Goal: Check status: Check status

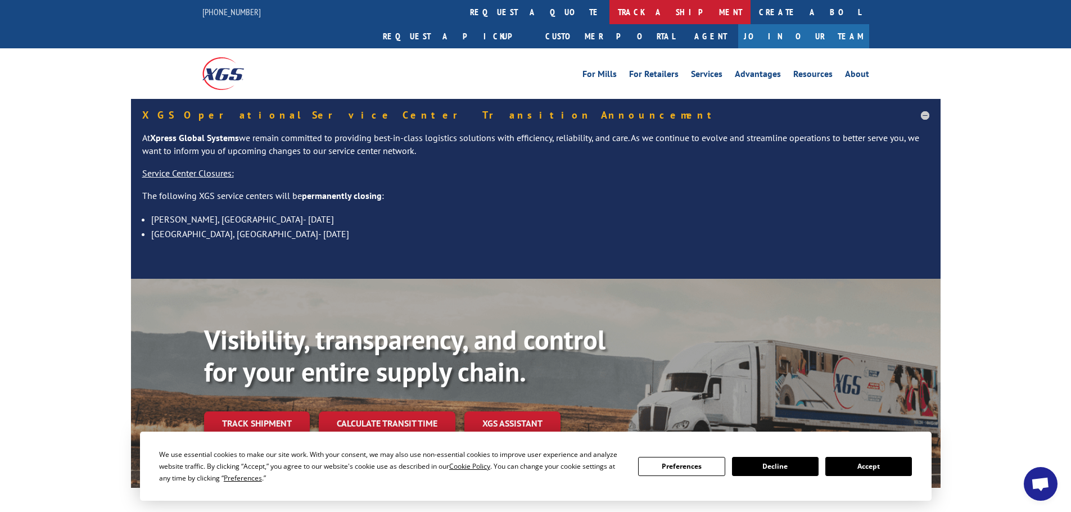
click at [609, 5] on link "track a shipment" at bounding box center [679, 12] width 141 height 24
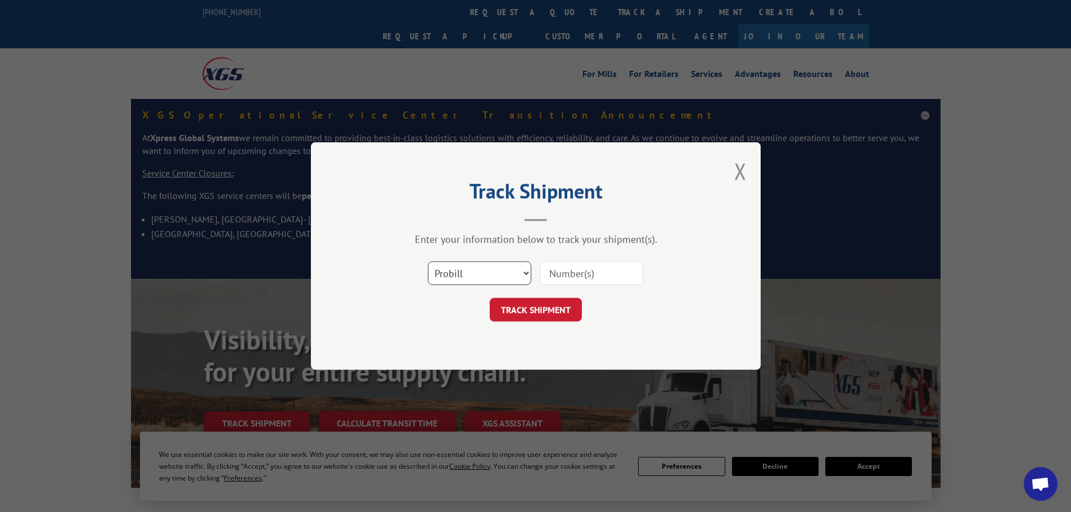
click at [454, 277] on select "Select category... Probill BOL PO" at bounding box center [479, 273] width 103 height 24
select select "po"
click at [428, 261] on select "Select category... Probill BOL PO" at bounding box center [479, 273] width 103 height 24
click at [555, 273] on input at bounding box center [591, 273] width 103 height 24
paste input "08548808"
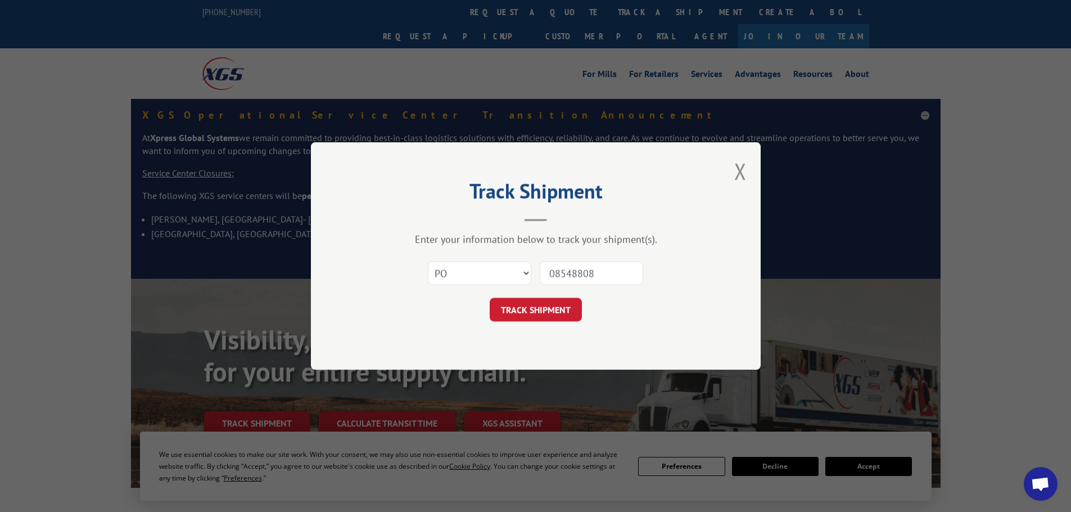
type input "08548808"
click at [530, 295] on form "Select category... Probill BOL PO 08548808 TRACK SHIPMENT" at bounding box center [535, 288] width 337 height 67
click at [530, 300] on button "TRACK SHIPMENT" at bounding box center [536, 310] width 92 height 24
